Goal: Use online tool/utility: Utilize a website feature to perform a specific function

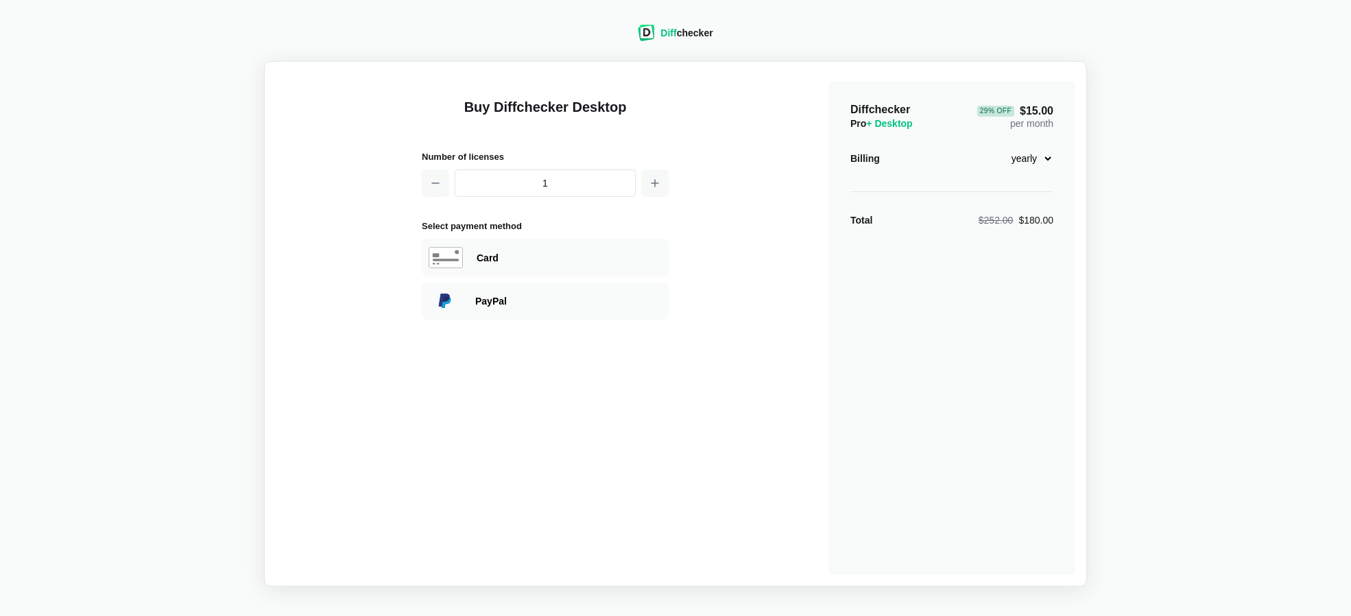
click at [711, 33] on div "Diff checker" at bounding box center [686, 33] width 52 height 14
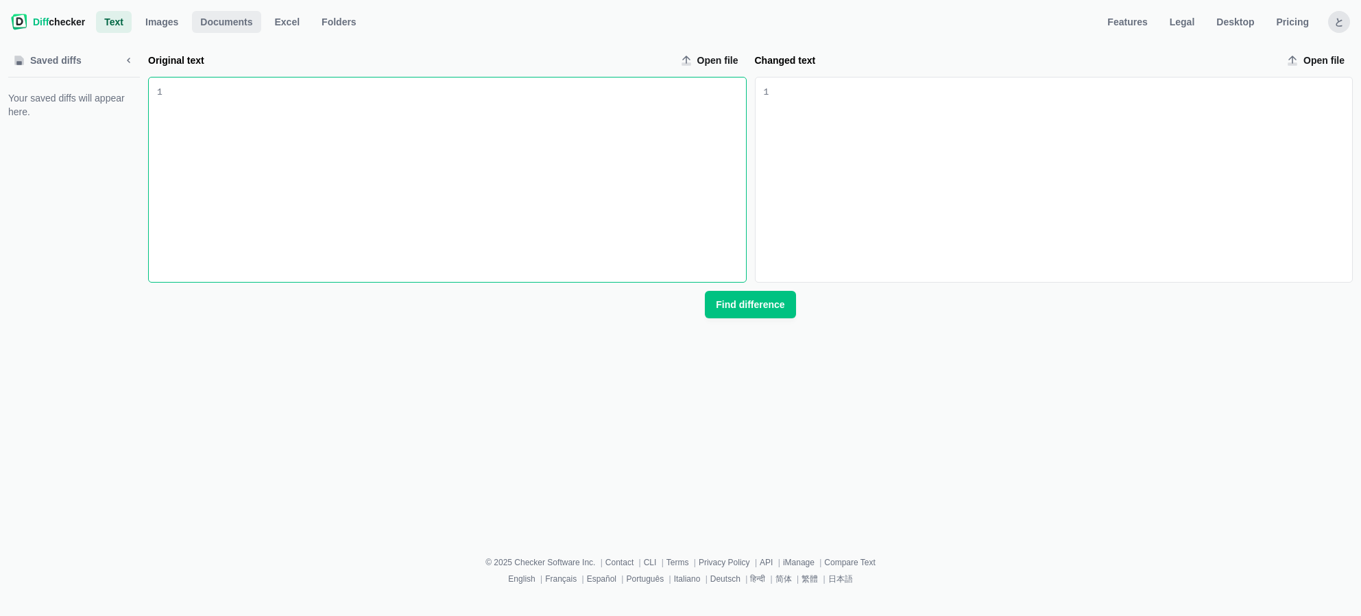
click at [248, 21] on span "Documents" at bounding box center [226, 22] width 58 height 14
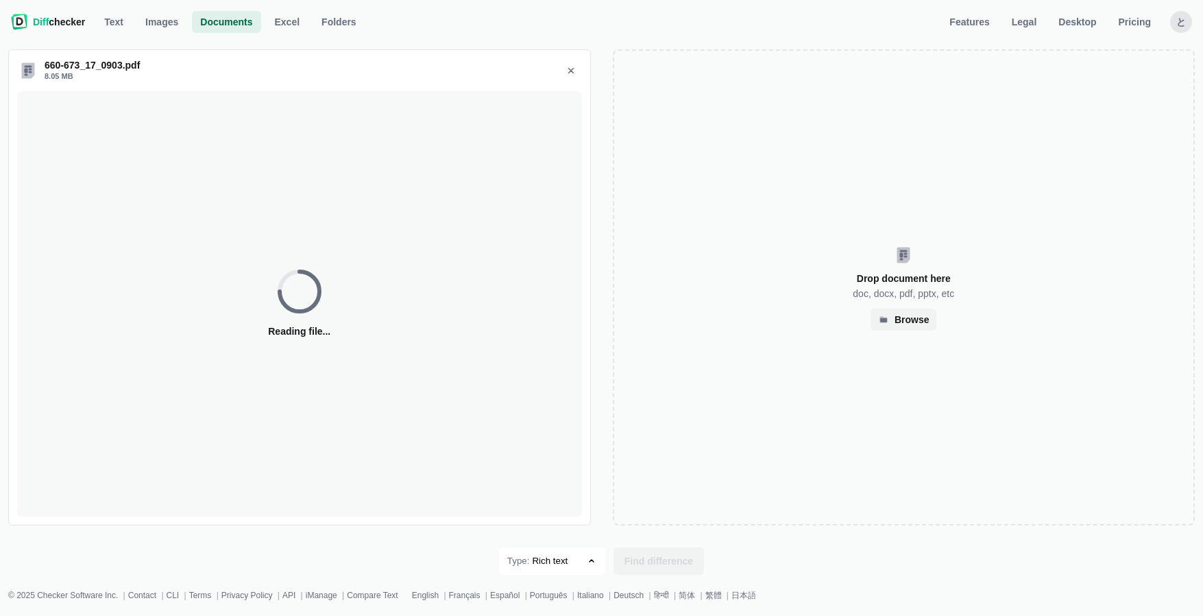
select select "14"
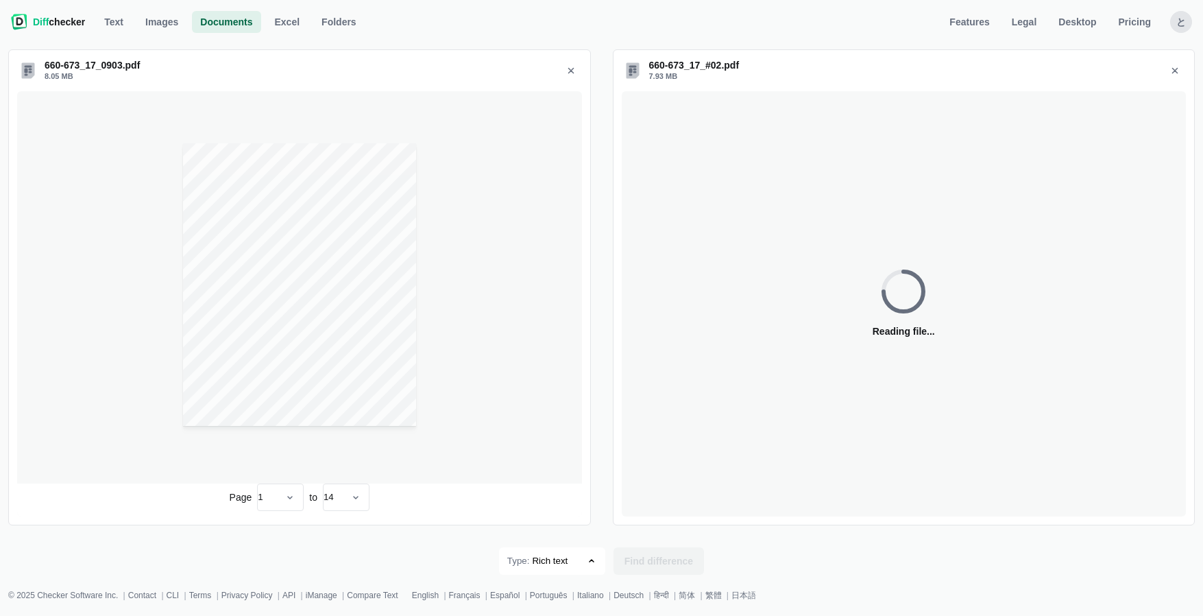
select select "14"
click at [683, 568] on span "Find difference" at bounding box center [659, 561] width 74 height 14
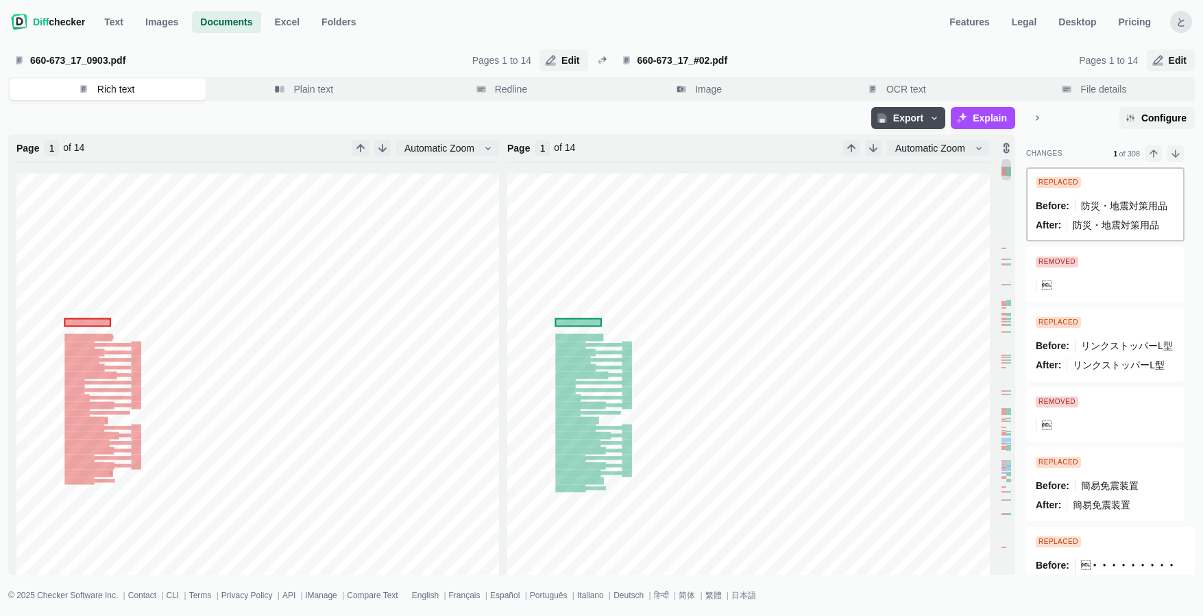
type input "14"
type input "1"
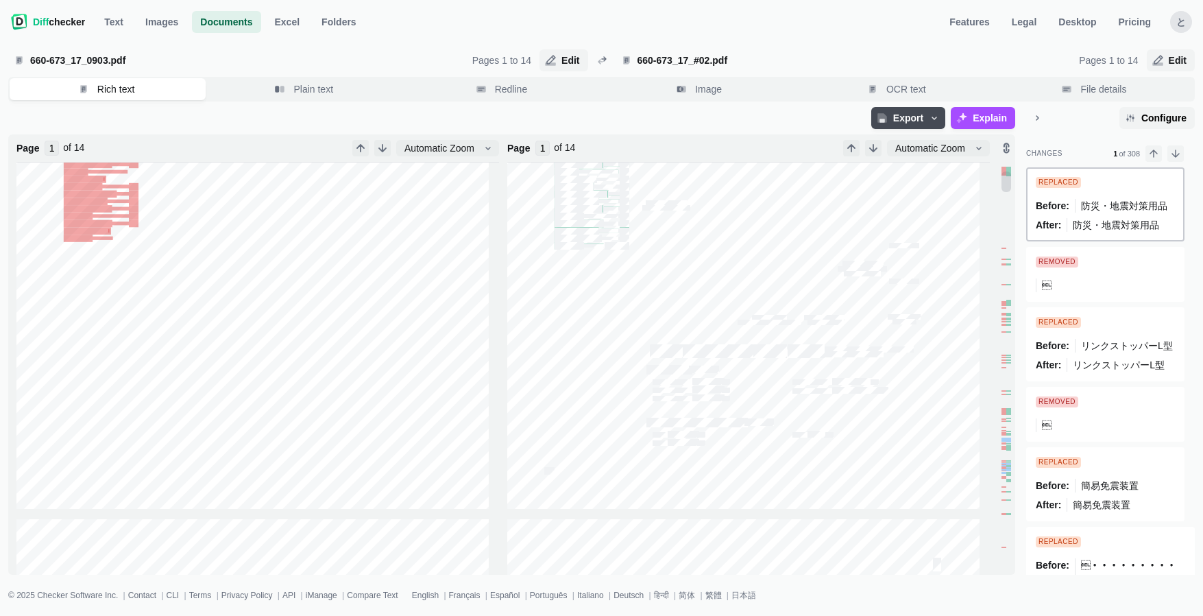
scroll to position [400, 0]
type input "2"
type input "1"
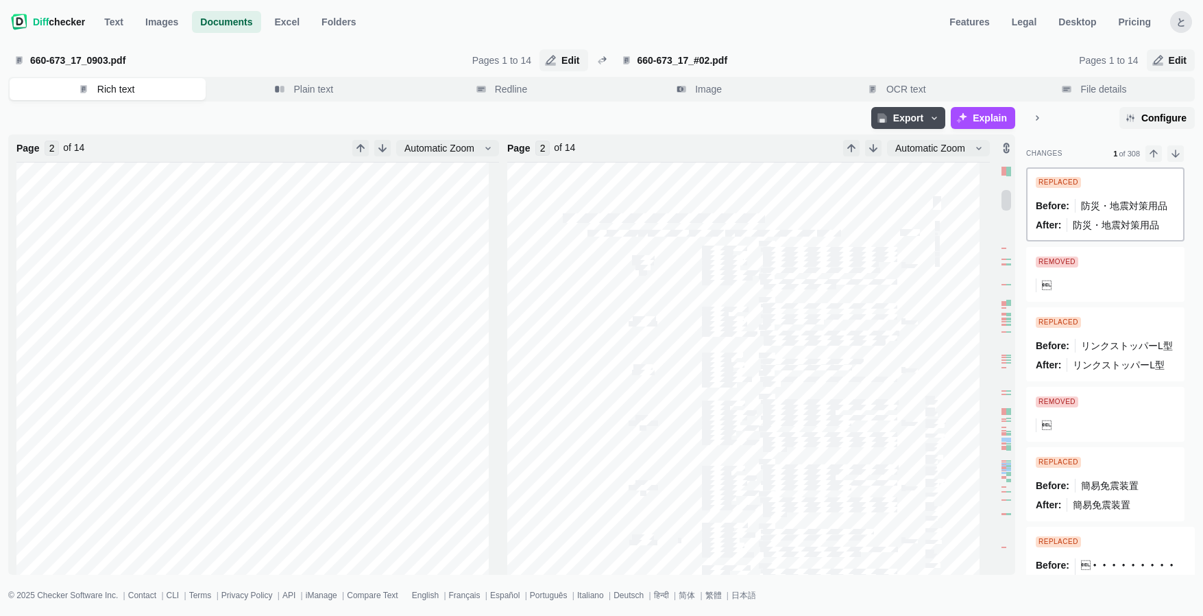
type input "1"
type input "2"
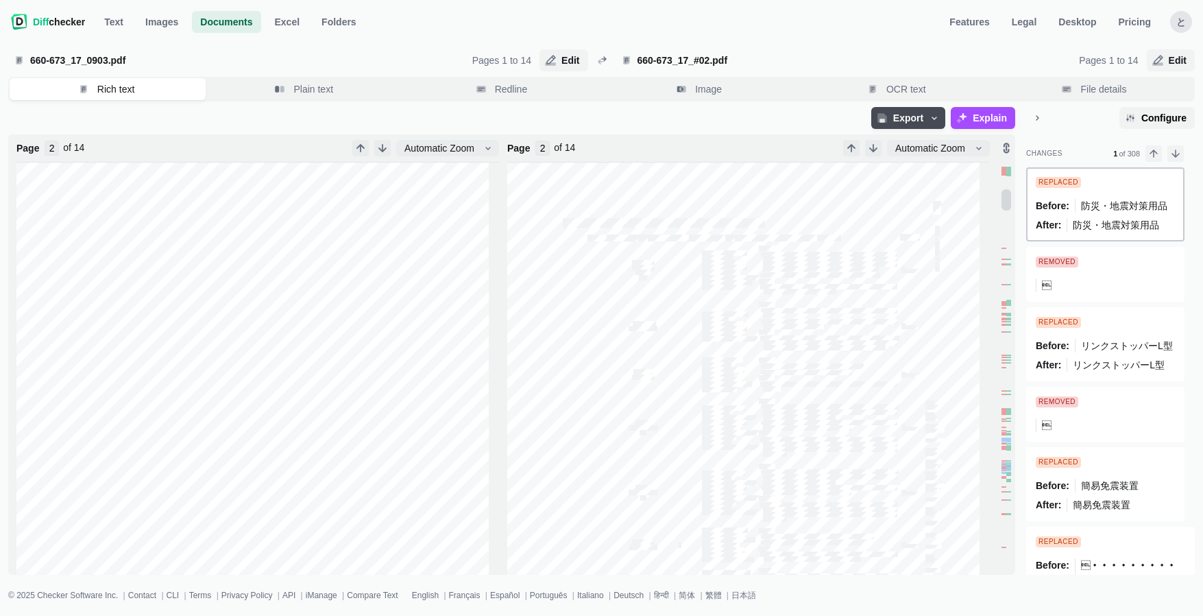
type input "1"
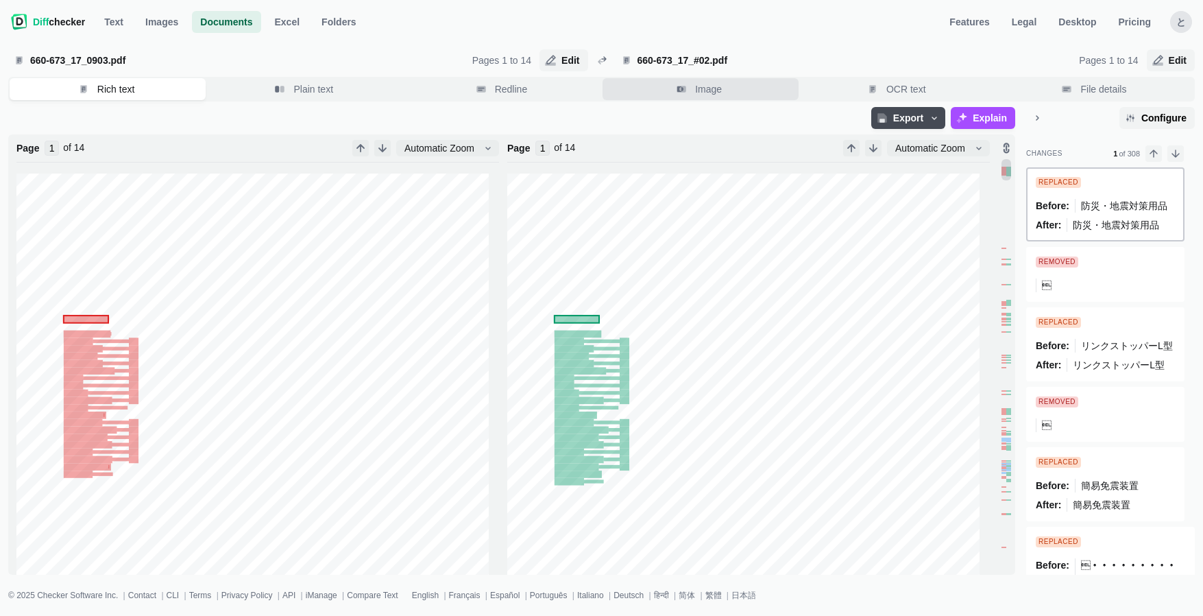
click at [710, 86] on span "Image" at bounding box center [709, 89] width 32 height 14
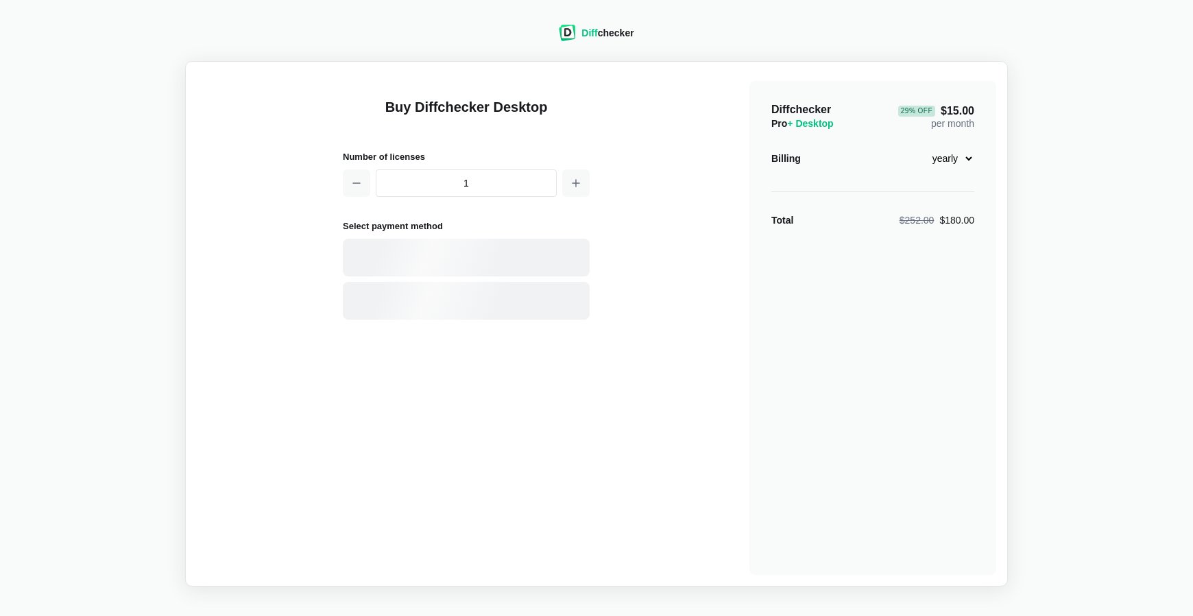
click at [599, 27] on div "Diff checker" at bounding box center [607, 33] width 52 height 14
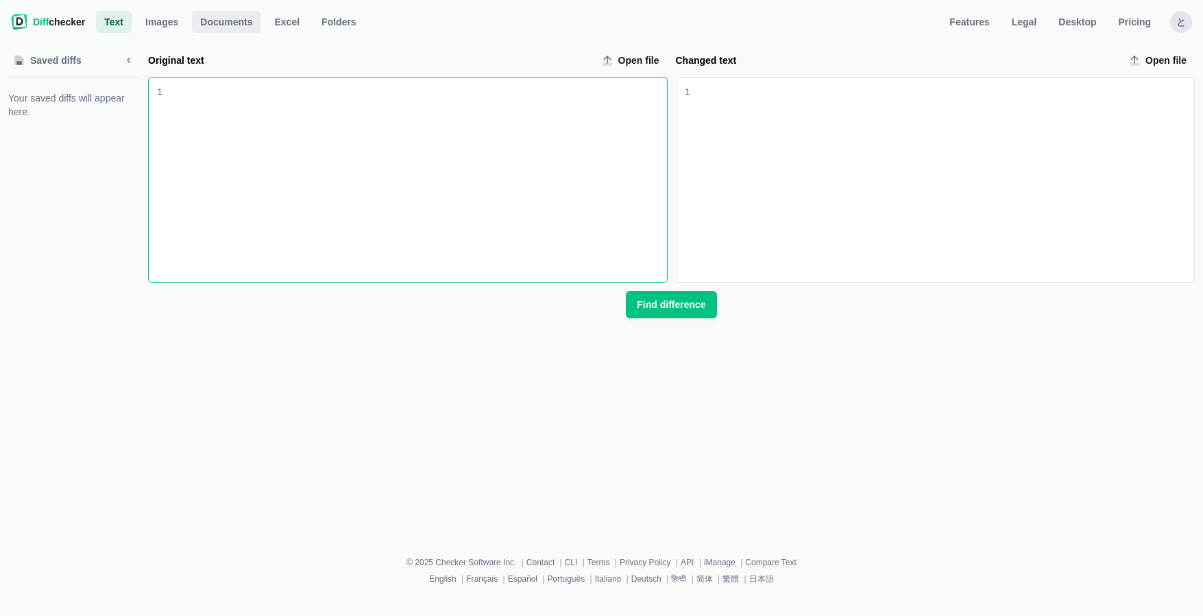
click at [216, 16] on span "Documents" at bounding box center [226, 22] width 58 height 14
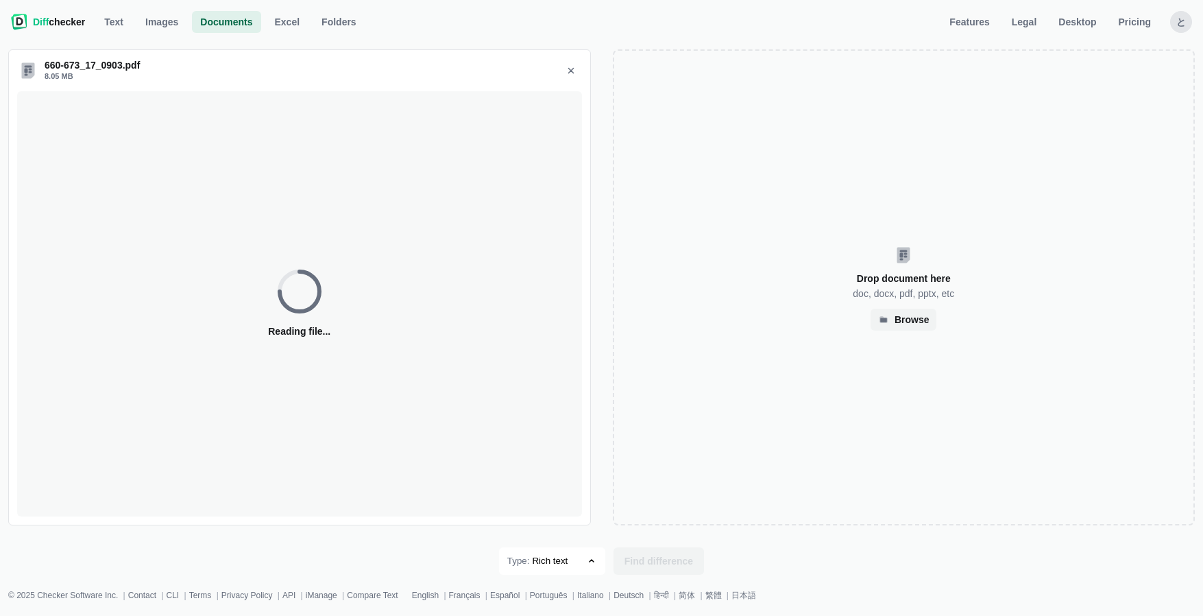
select select "14"
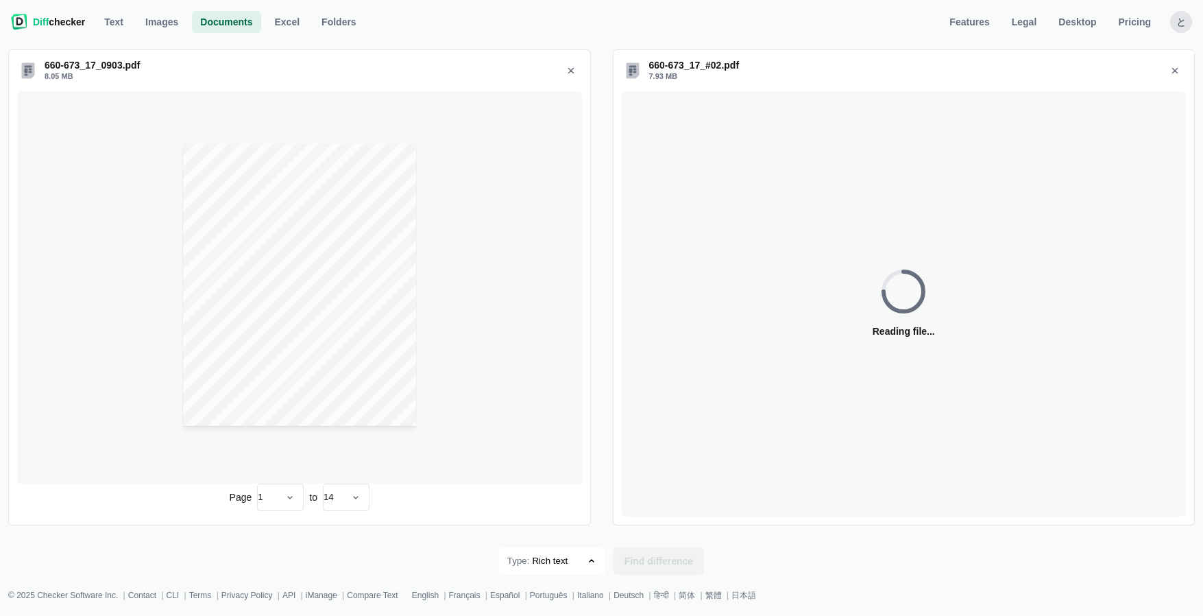
select select "14"
click at [669, 564] on span "Find difference" at bounding box center [659, 561] width 74 height 14
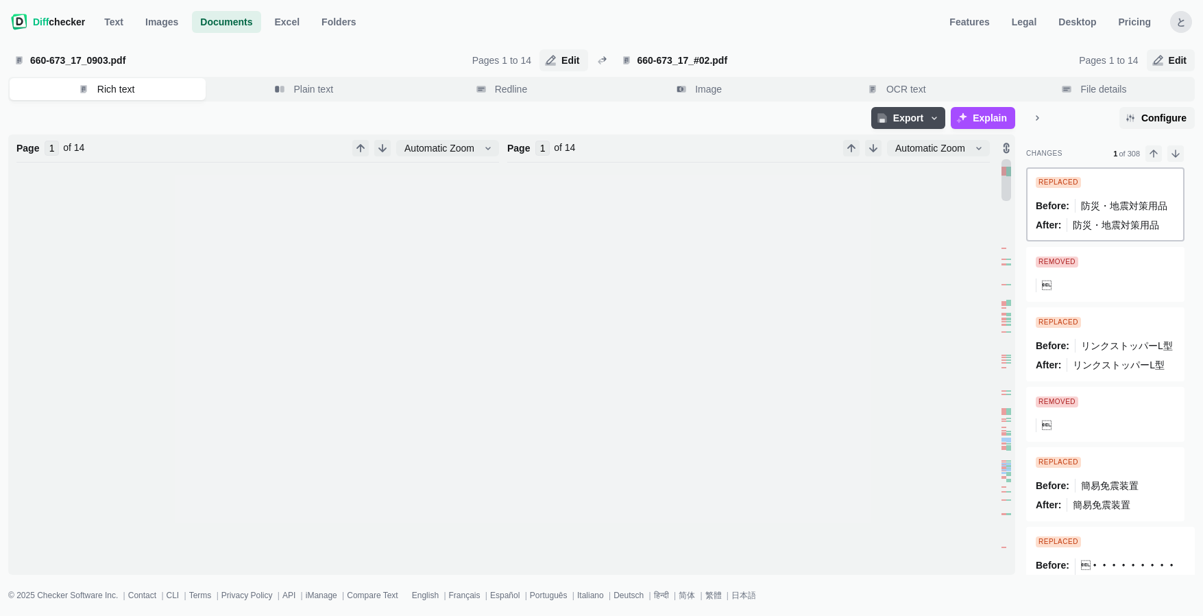
type input "1"
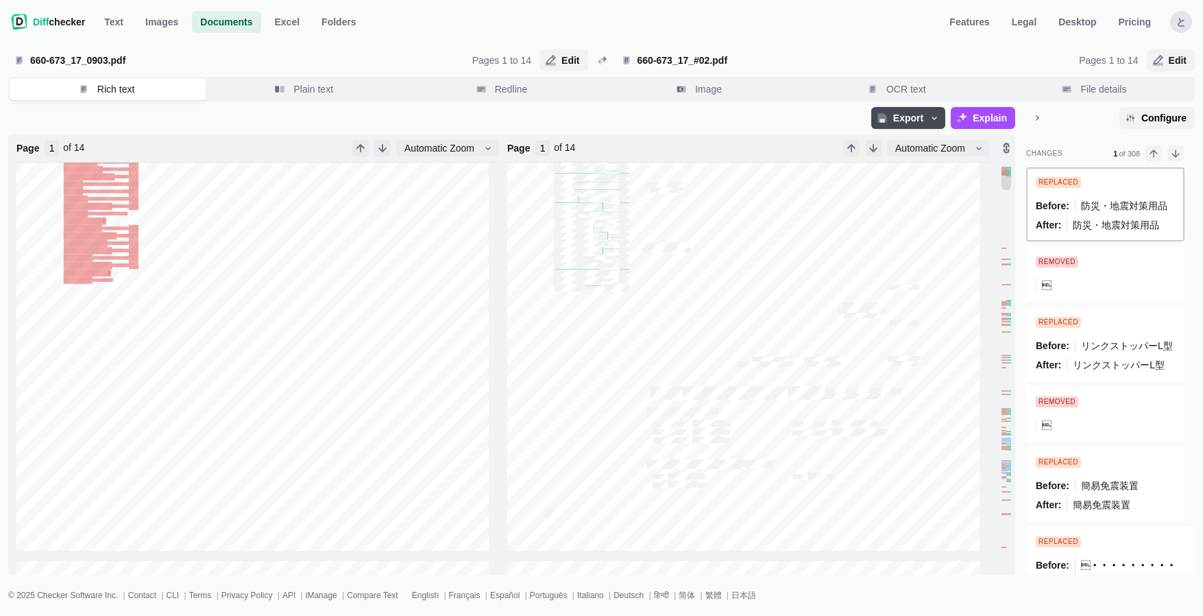
scroll to position [359, 0]
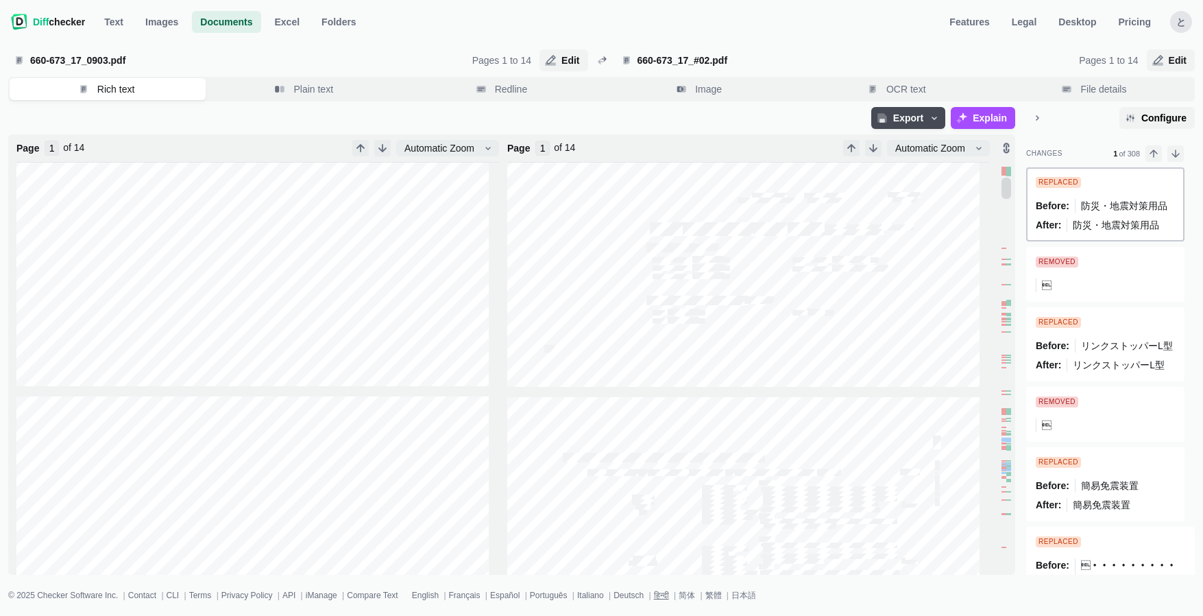
type input "2"
type input "3"
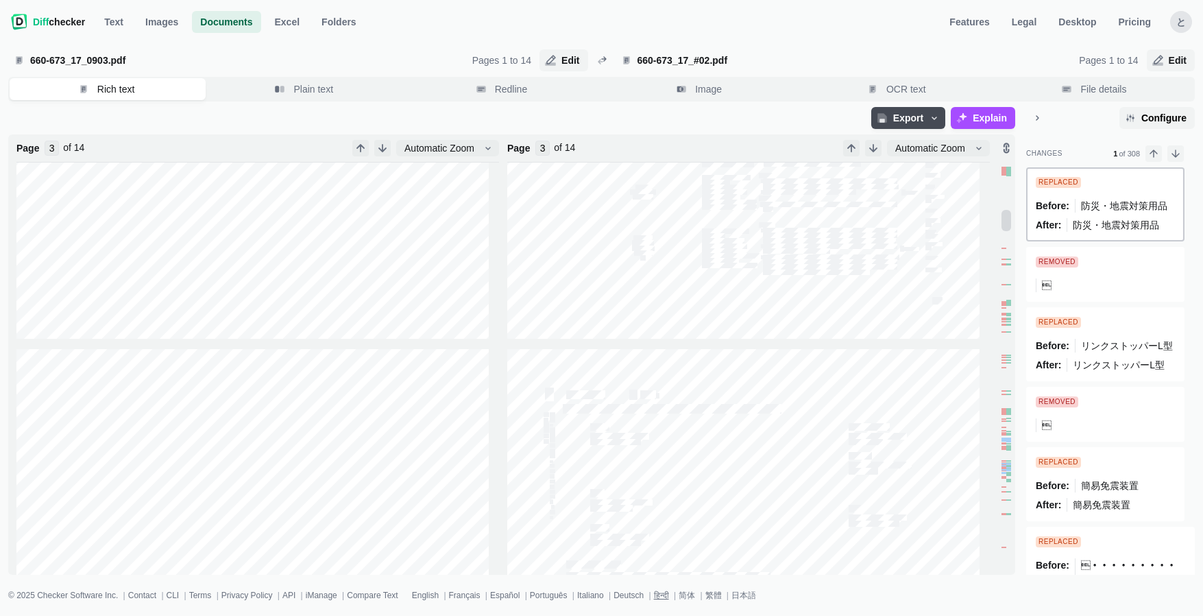
scroll to position [1388, 0]
type input "4"
type input "3"
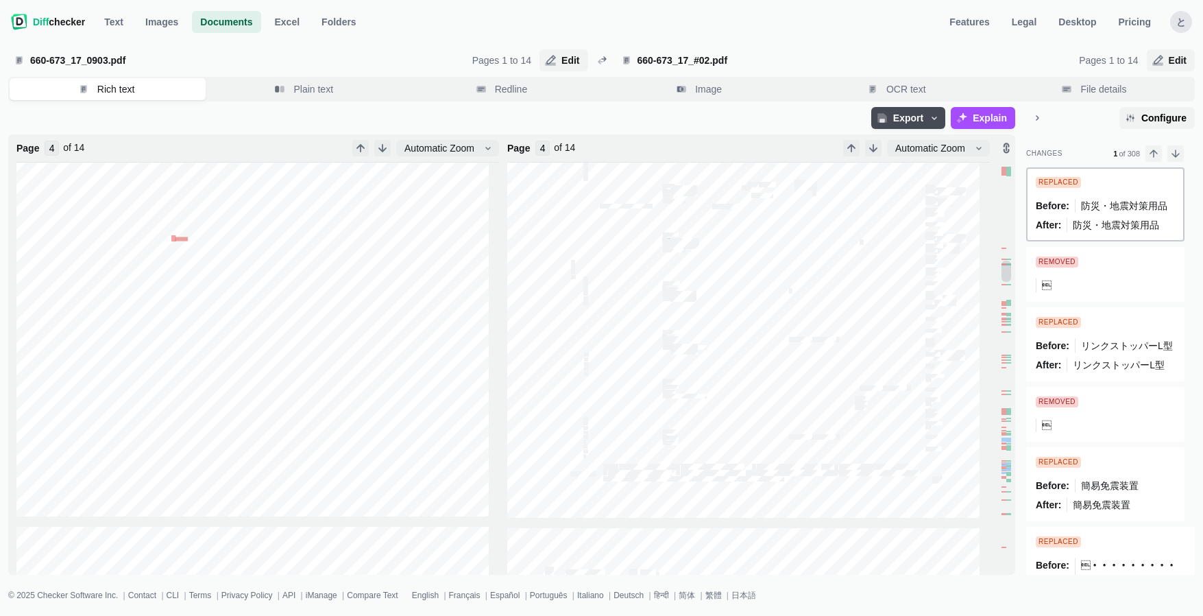
type input "3"
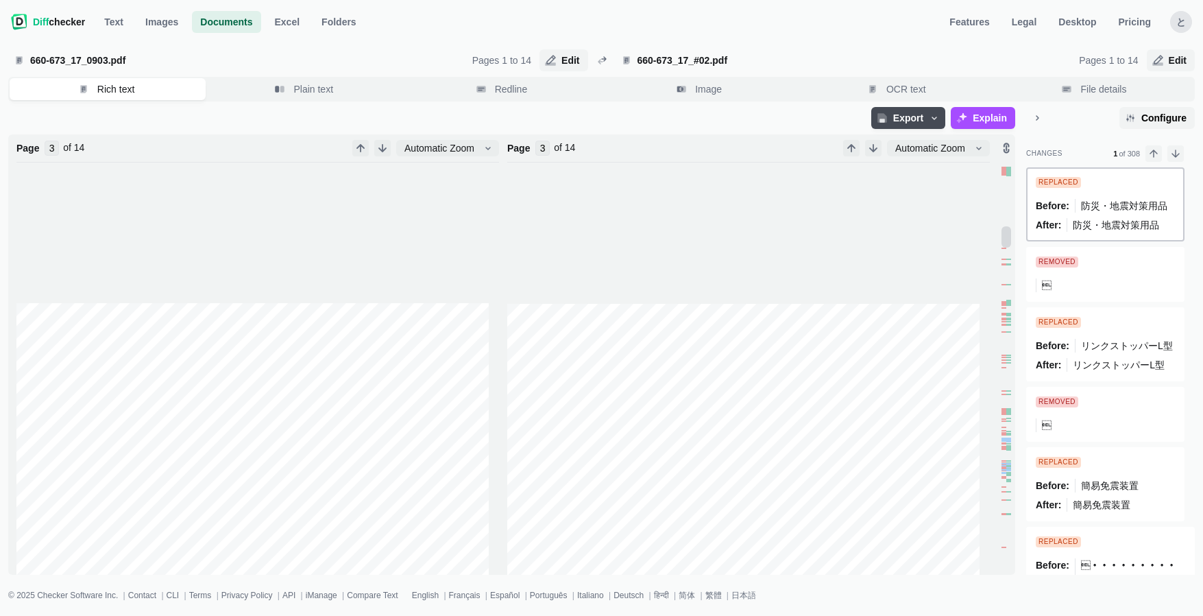
type input "2"
type input "1"
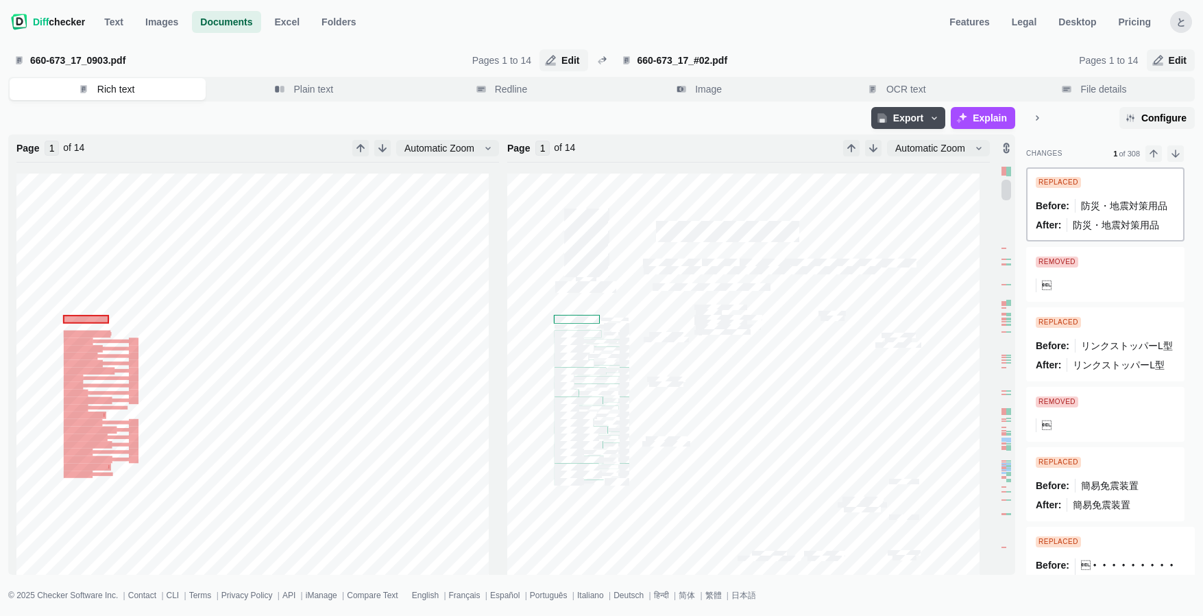
scroll to position [634, 0]
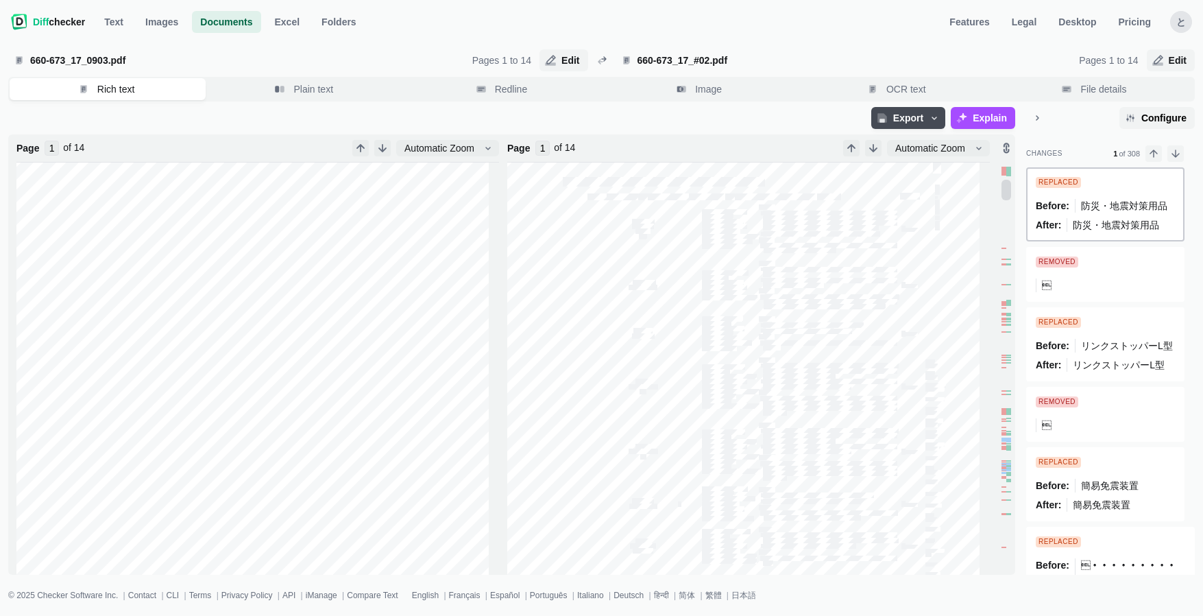
type input "2"
type input "3"
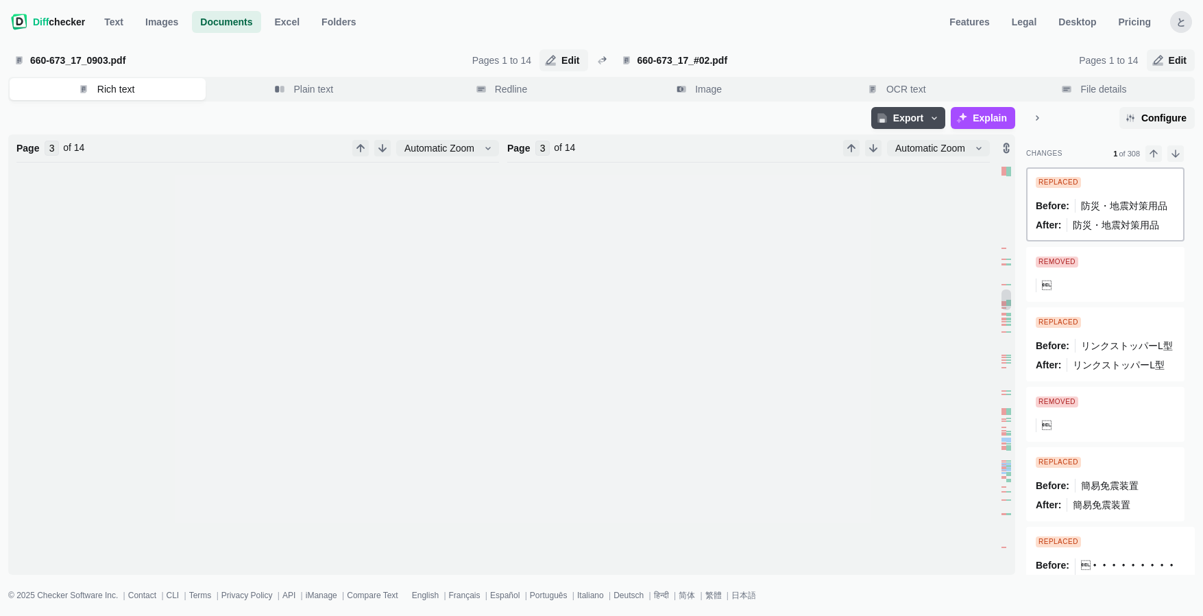
type input "5"
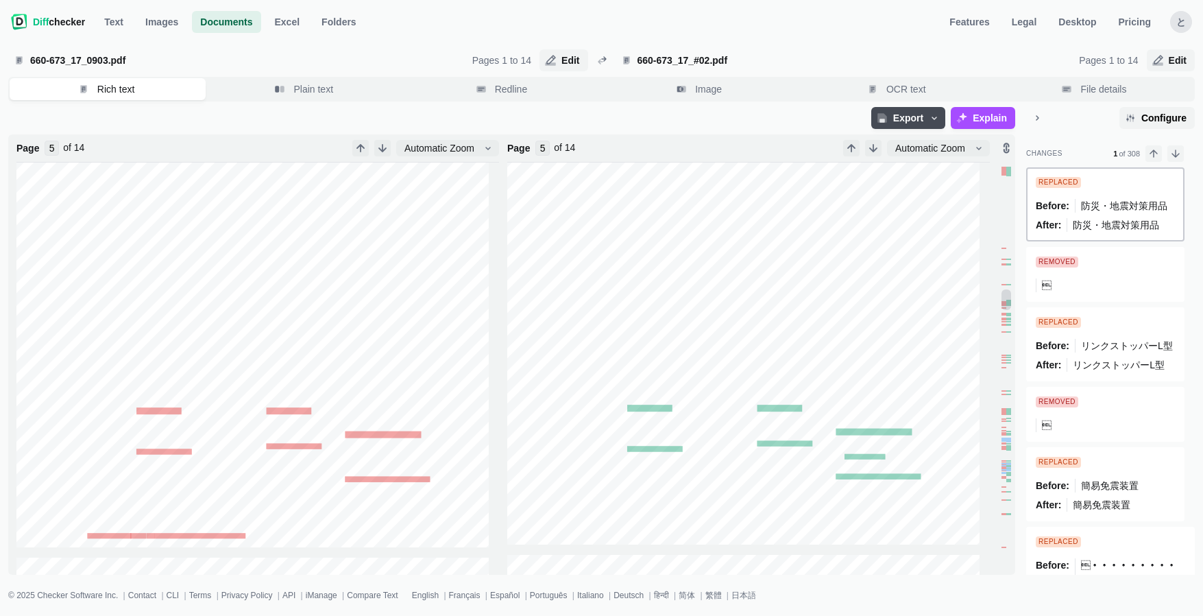
type input "6"
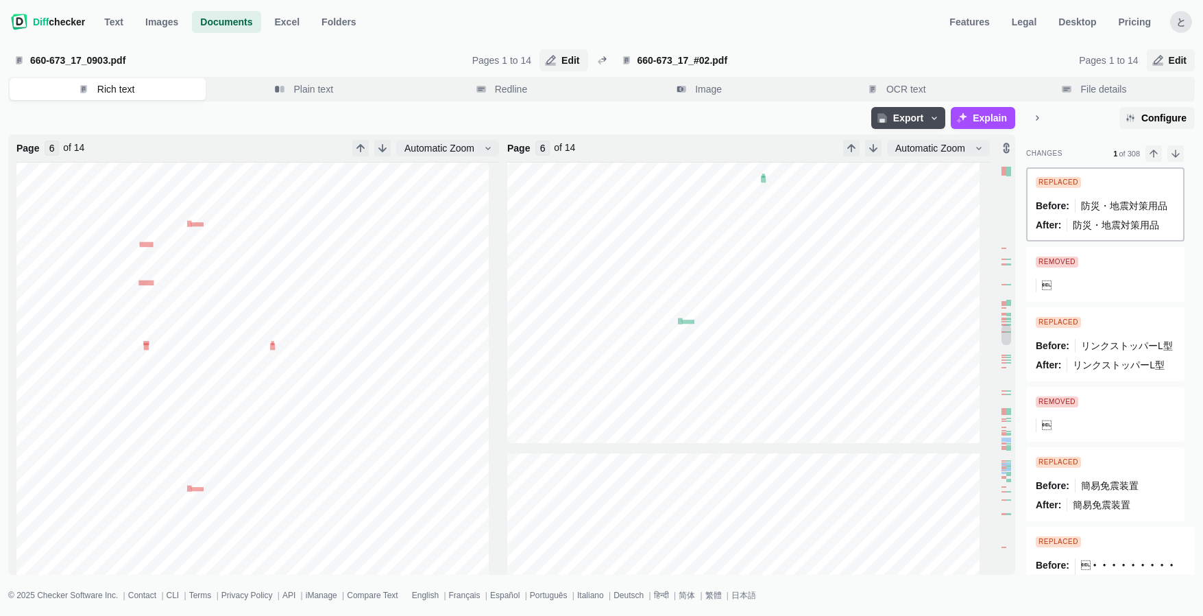
type input "7"
type input "8"
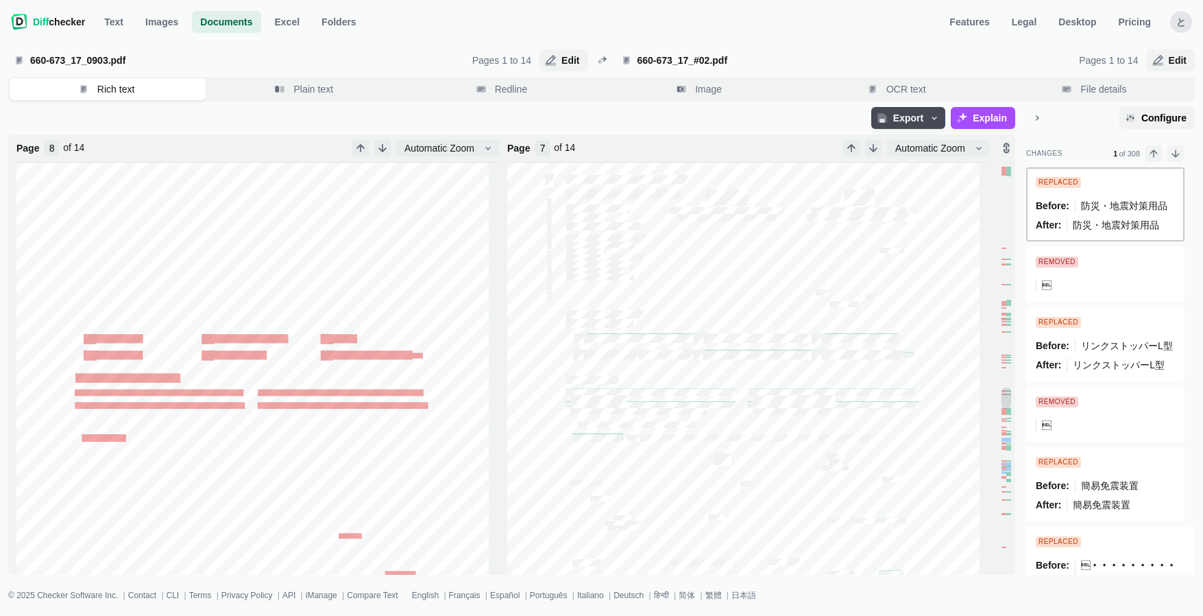
type input "8"
type input "9"
type input "10"
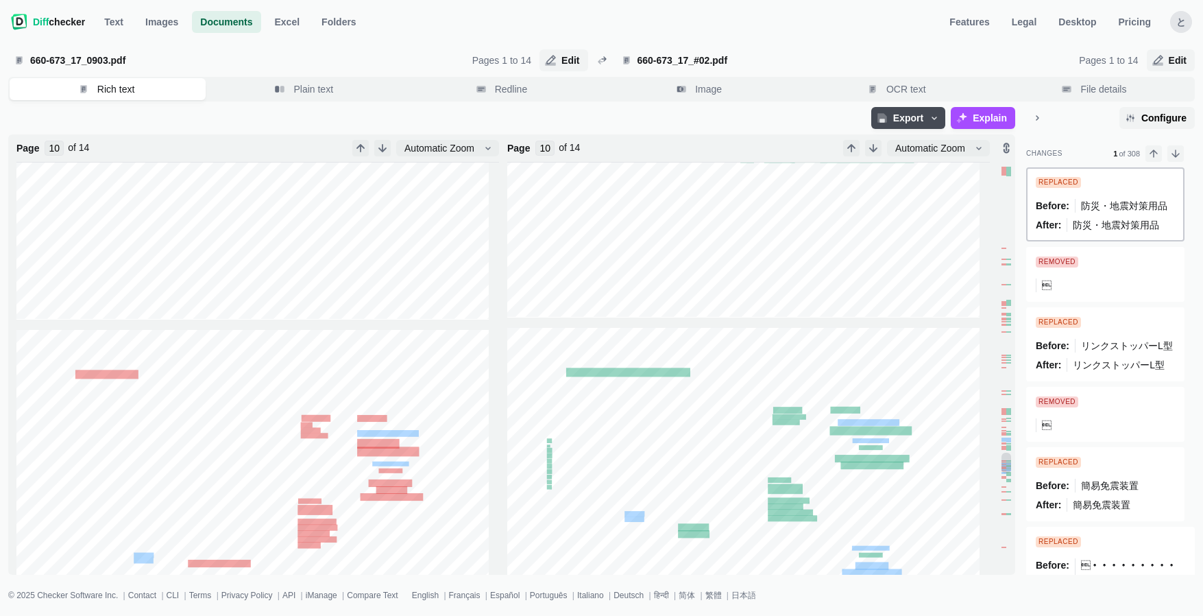
type input "11"
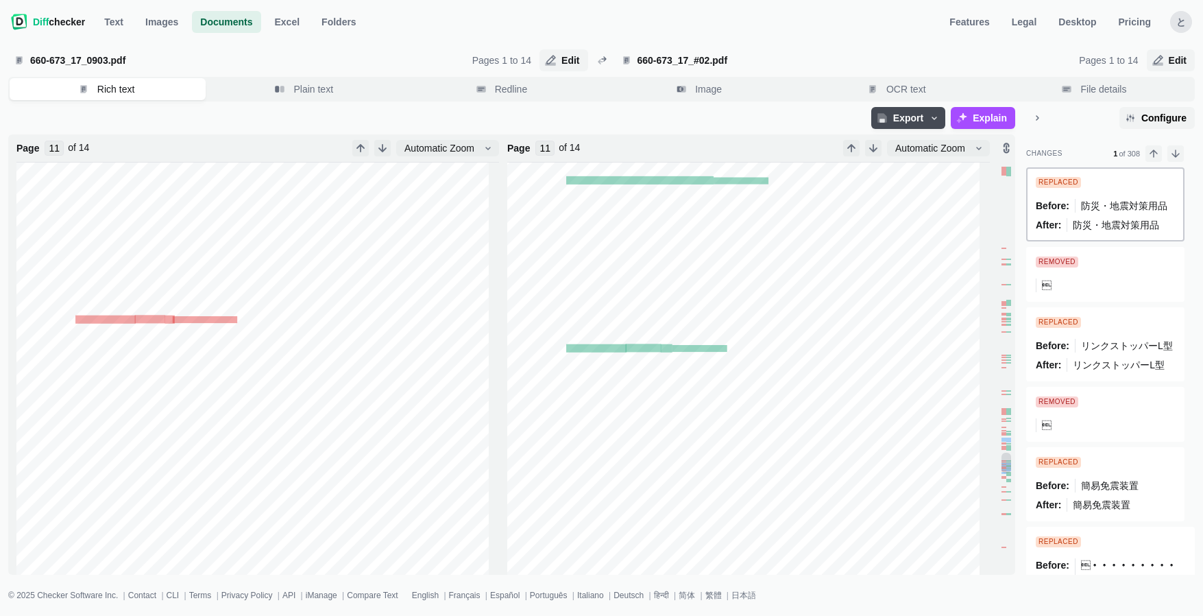
type input "12"
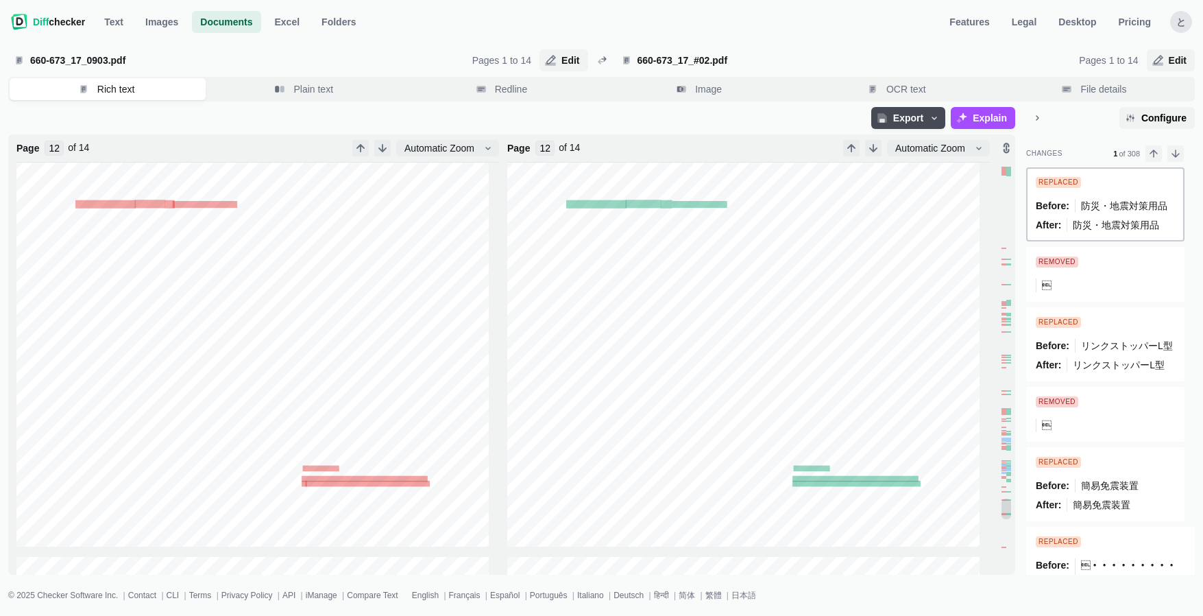
type input "13"
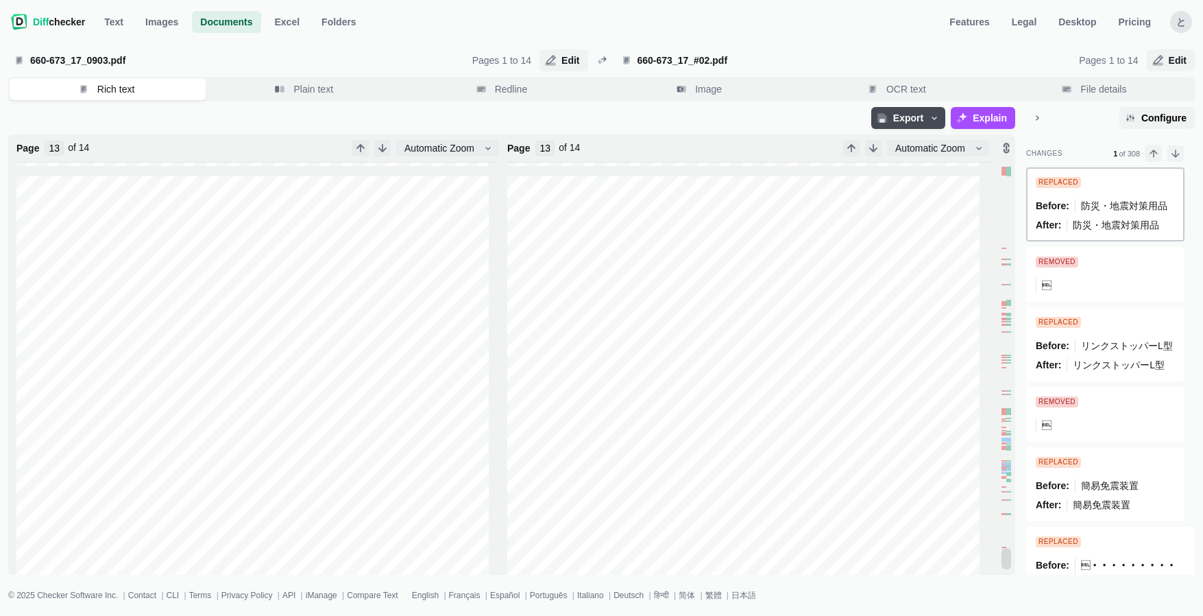
type input "14"
type input "13"
type input "12"
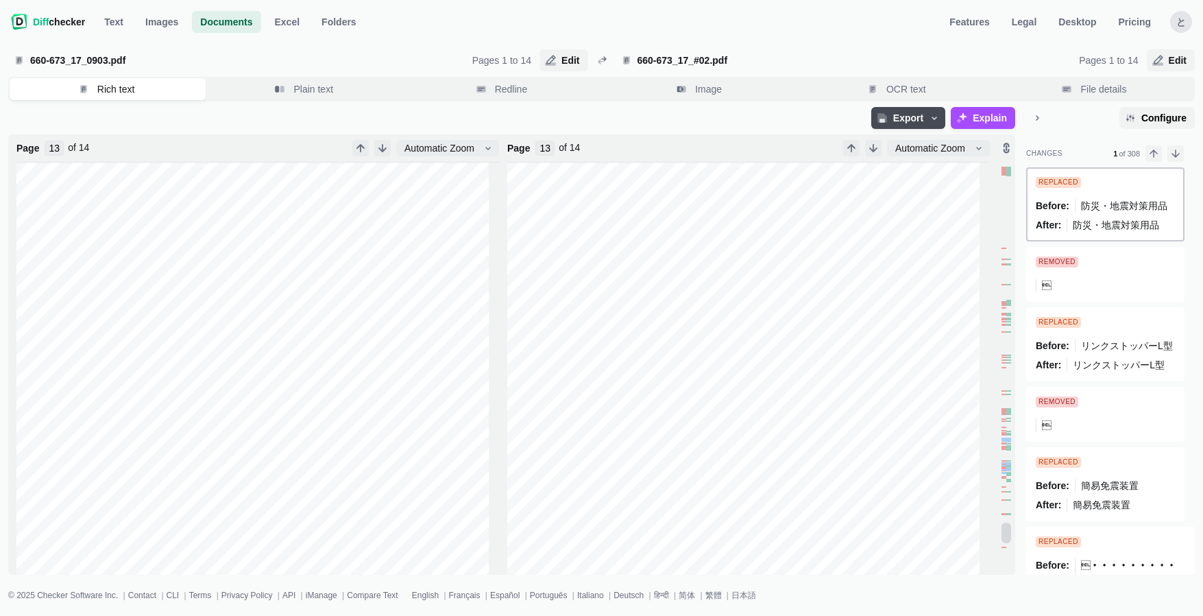
type input "12"
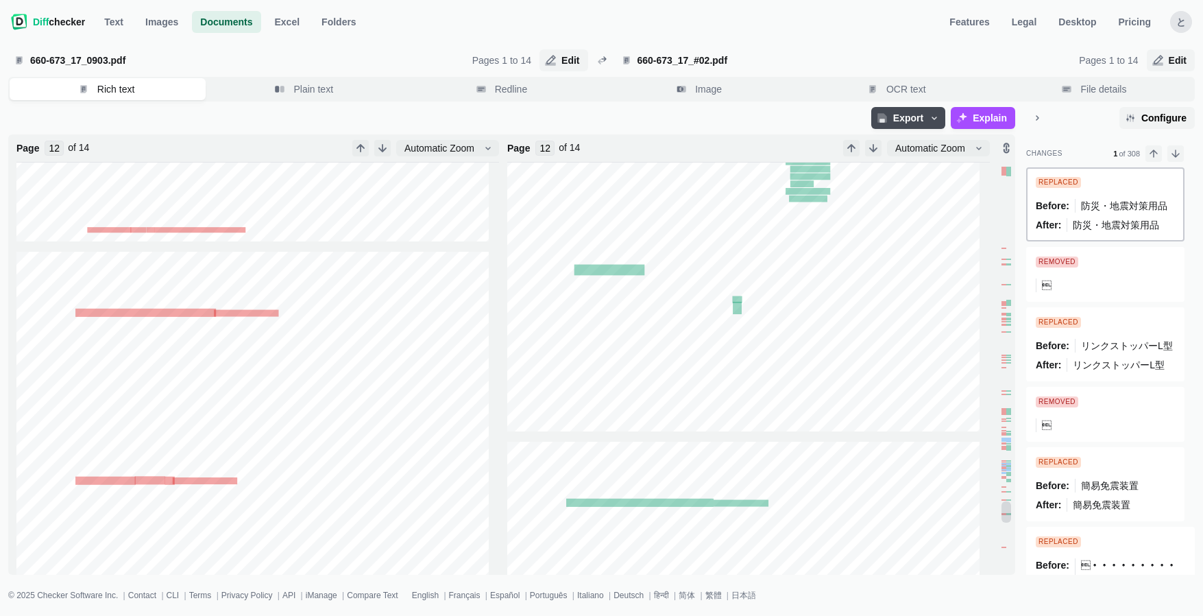
type input "11"
type input "10"
type input "8"
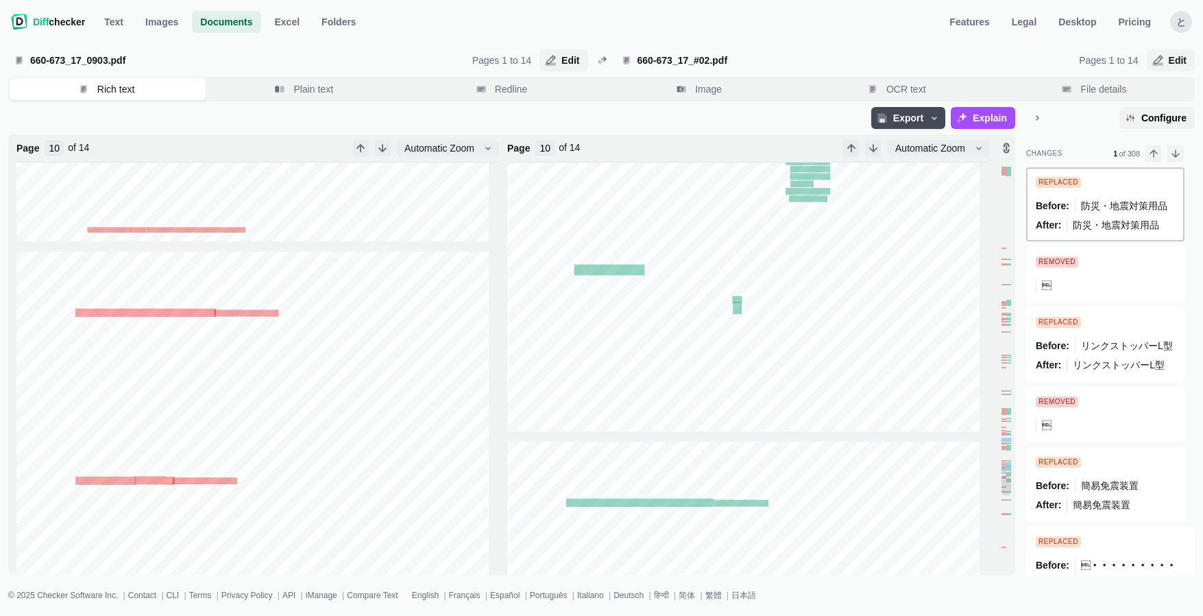
type input "8"
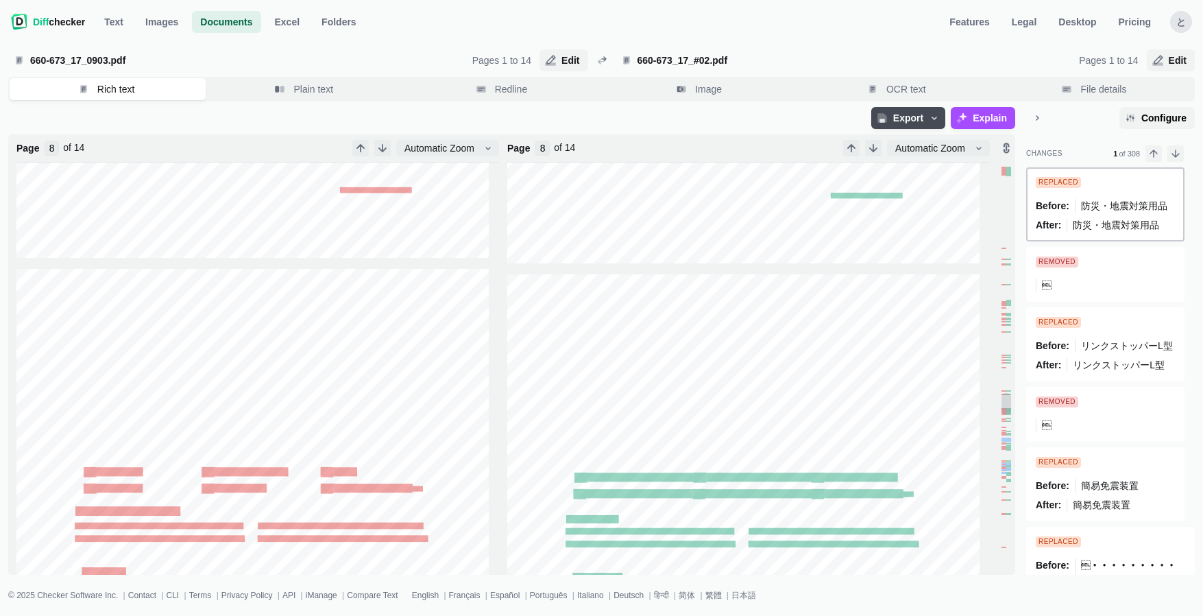
type input "7"
type input "6"
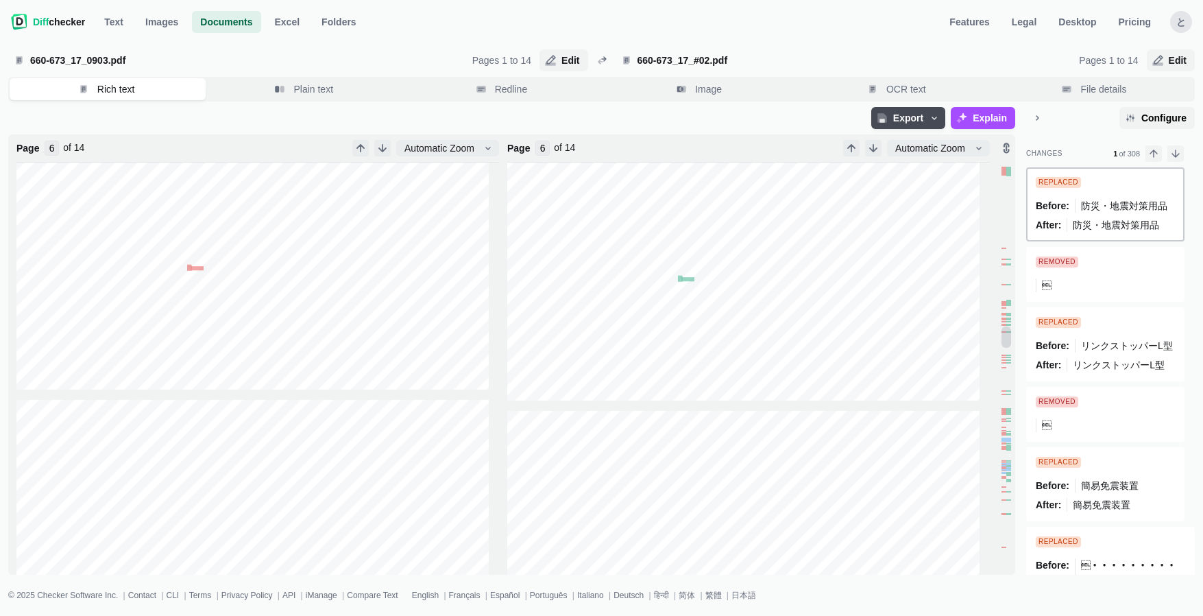
type input "5"
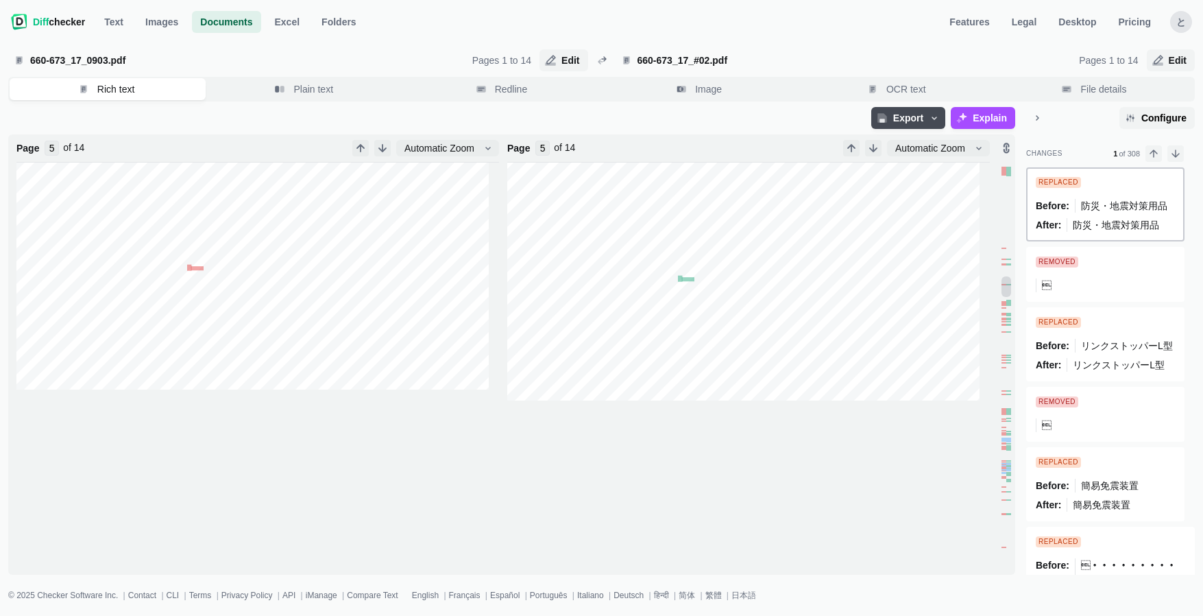
type input "4"
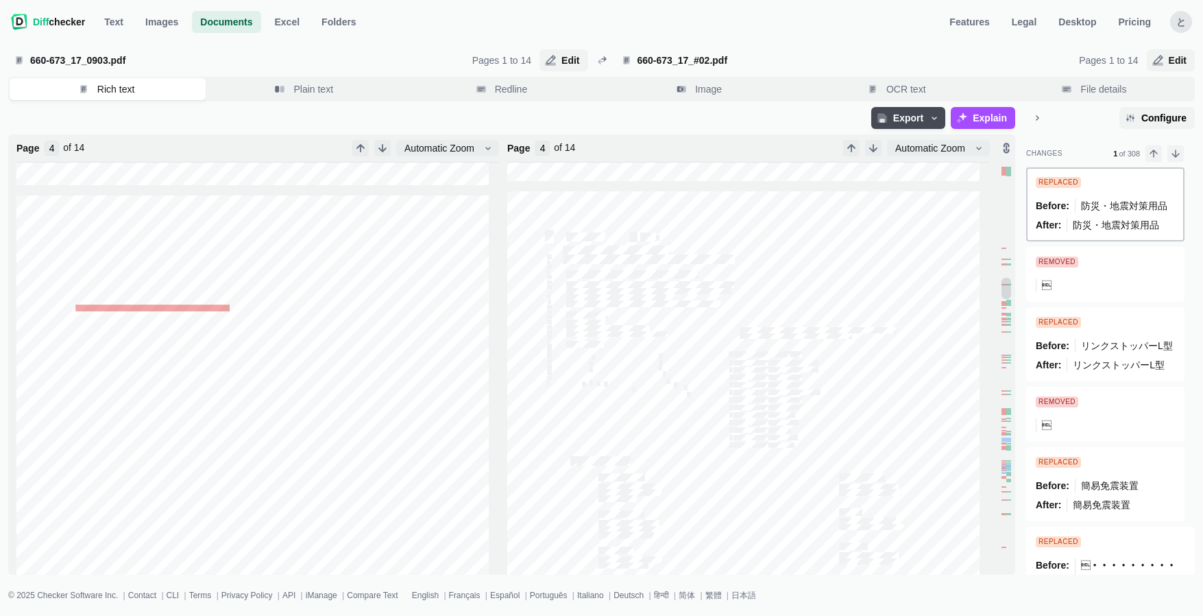
type input "5"
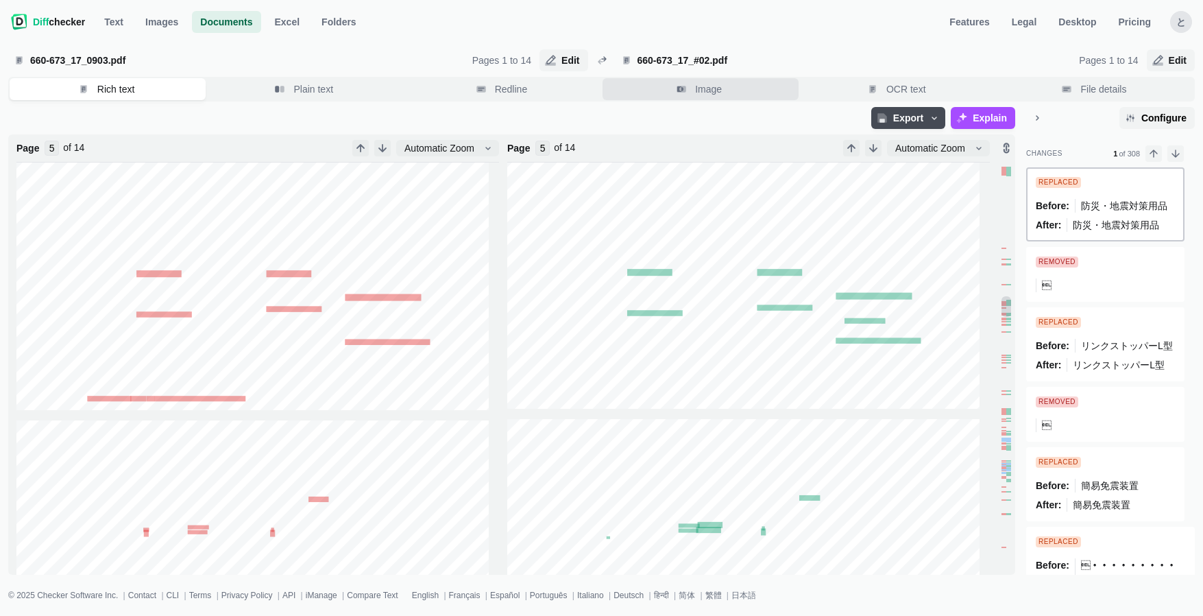
click at [699, 84] on span "Image" at bounding box center [709, 89] width 32 height 14
